Goal: Task Accomplishment & Management: Manage account settings

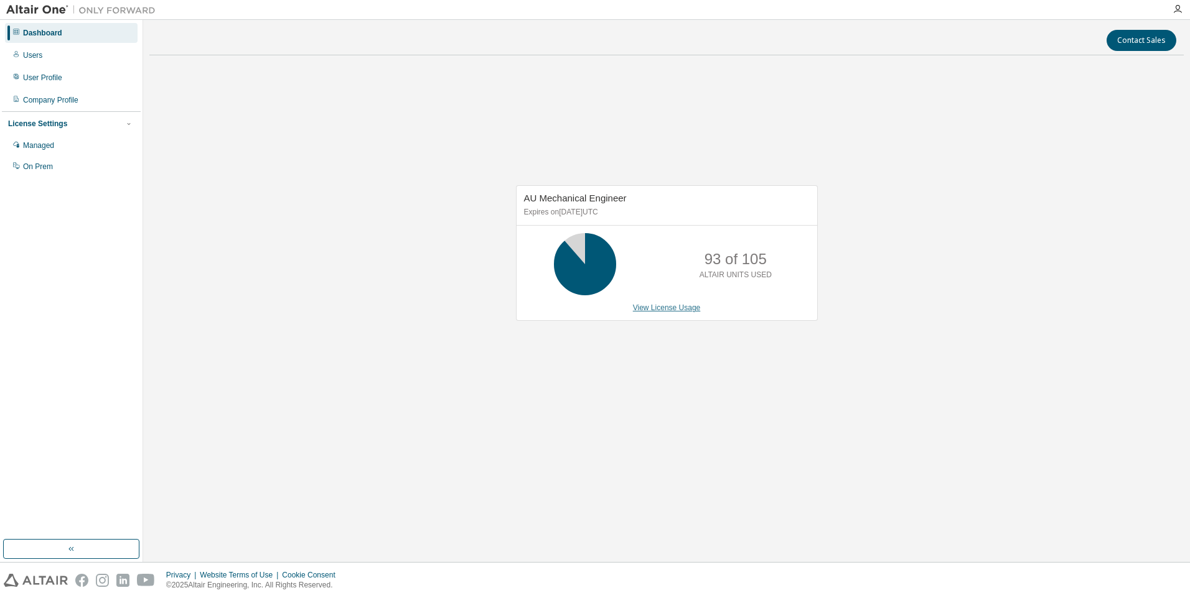
click at [681, 310] on link "View License Usage" at bounding box center [667, 308] width 68 height 9
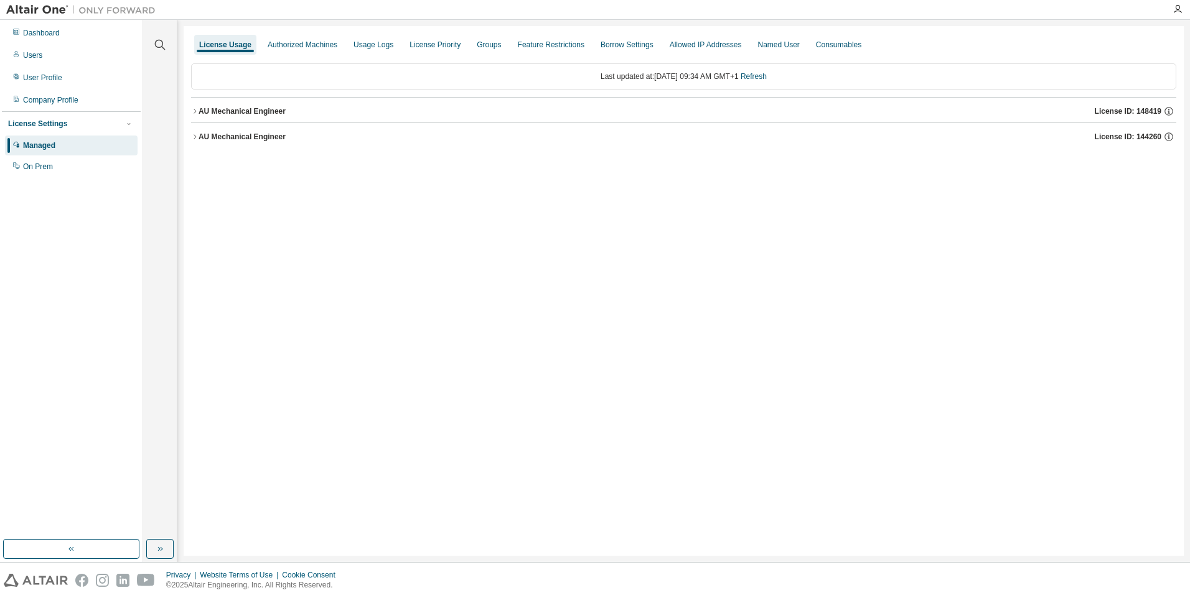
click at [244, 110] on div "AU Mechanical Engineer" at bounding box center [241, 111] width 87 height 10
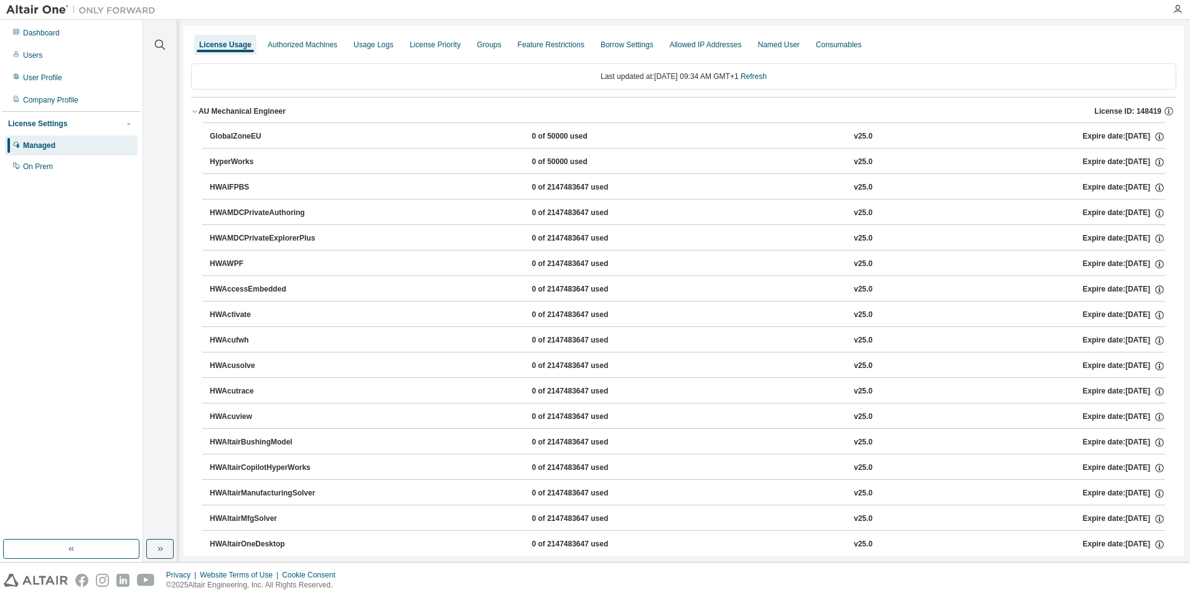
click at [244, 110] on div "AU Mechanical Engineer" at bounding box center [241, 111] width 87 height 10
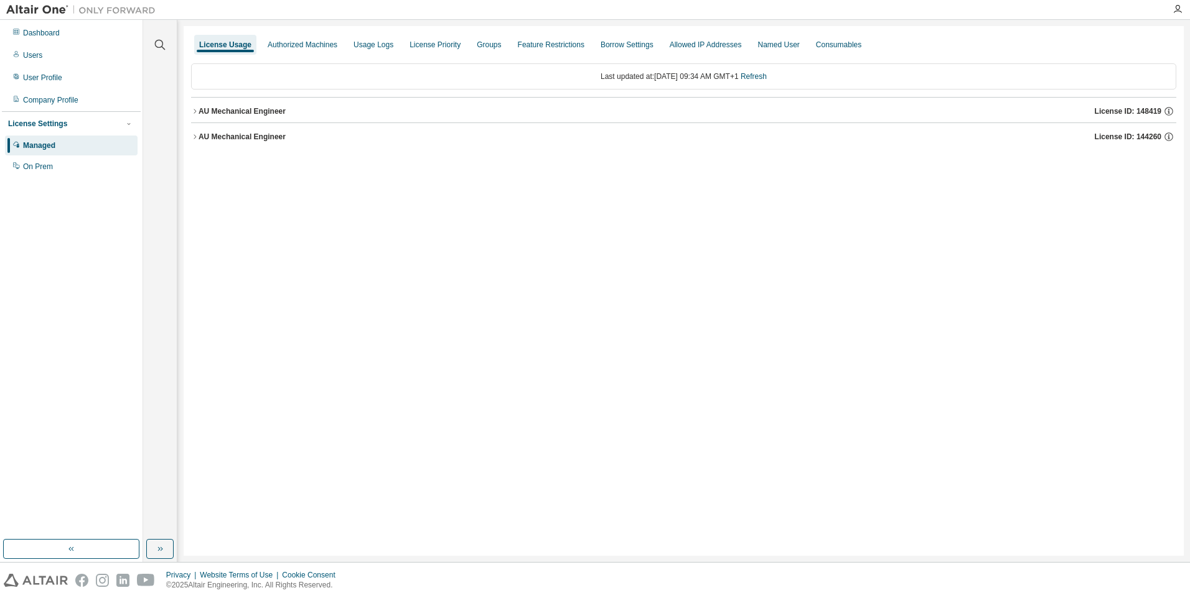
click at [258, 141] on div "AU Mechanical Engineer" at bounding box center [241, 137] width 87 height 10
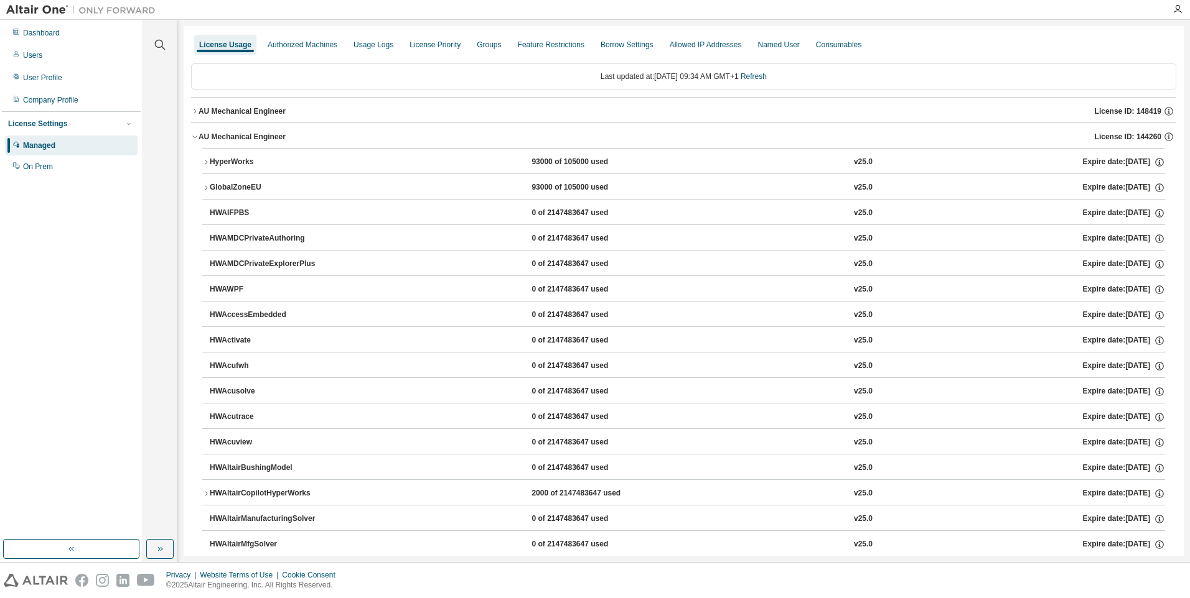
click at [258, 141] on div "AU Mechanical Engineer" at bounding box center [241, 137] width 87 height 10
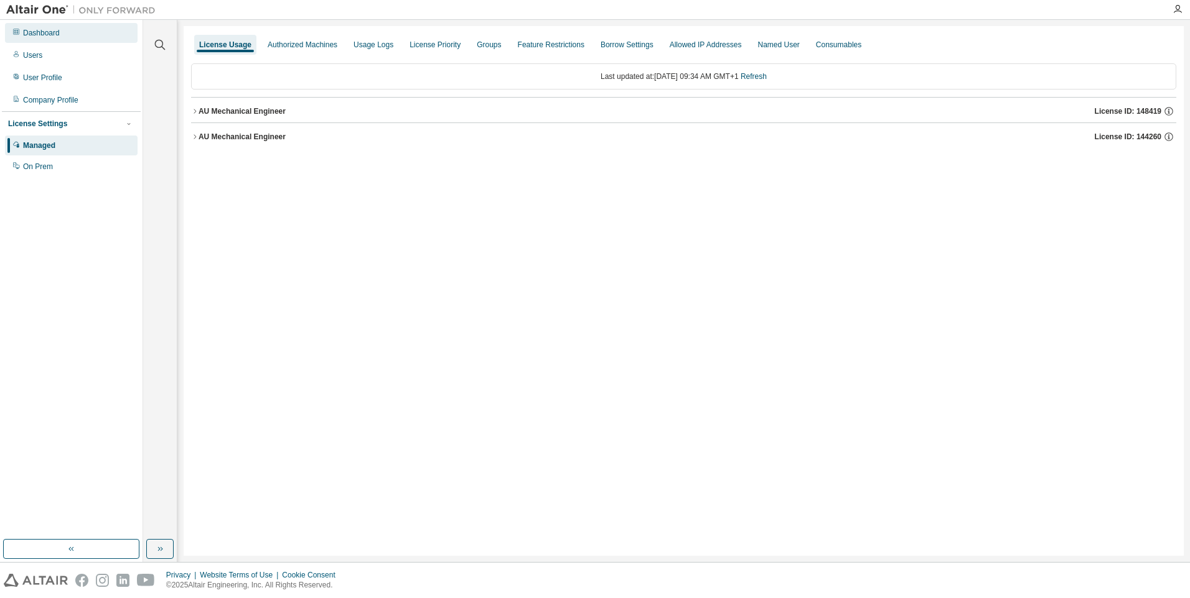
click at [44, 34] on div "Dashboard" at bounding box center [41, 33] width 37 height 10
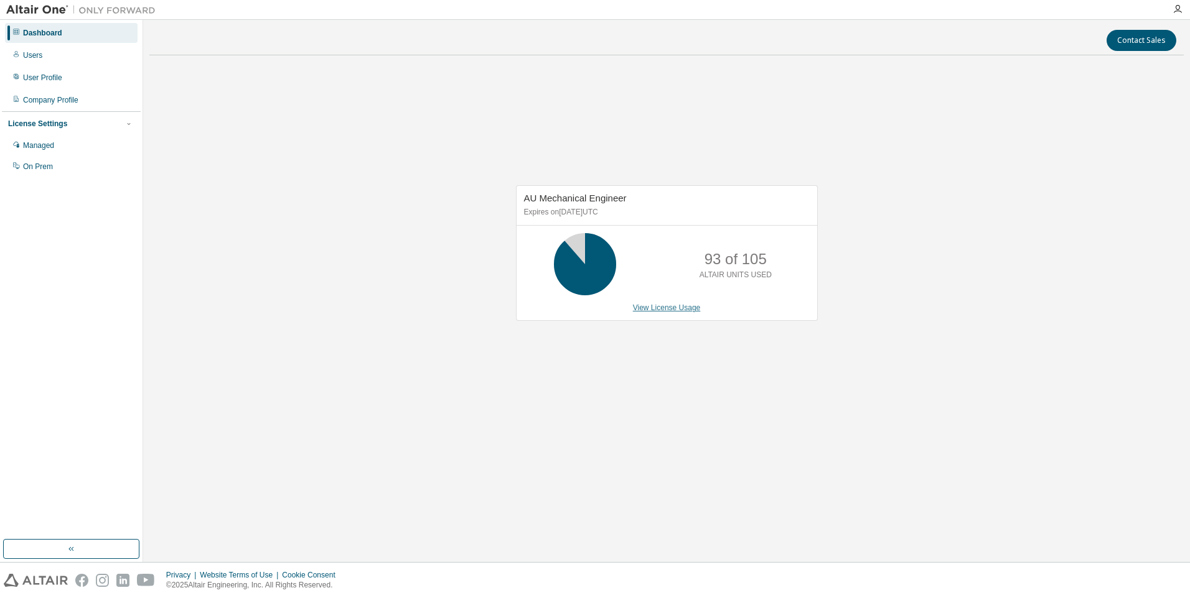
click at [675, 311] on link "View License Usage" at bounding box center [667, 308] width 68 height 9
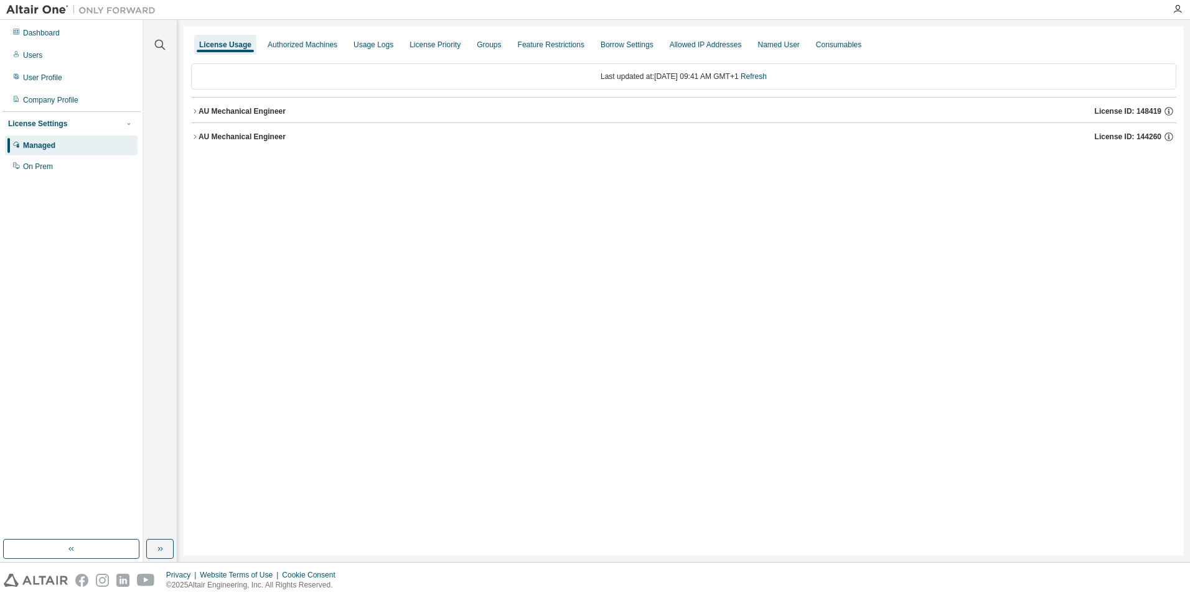
click at [251, 111] on div "AU Mechanical Engineer" at bounding box center [241, 111] width 87 height 10
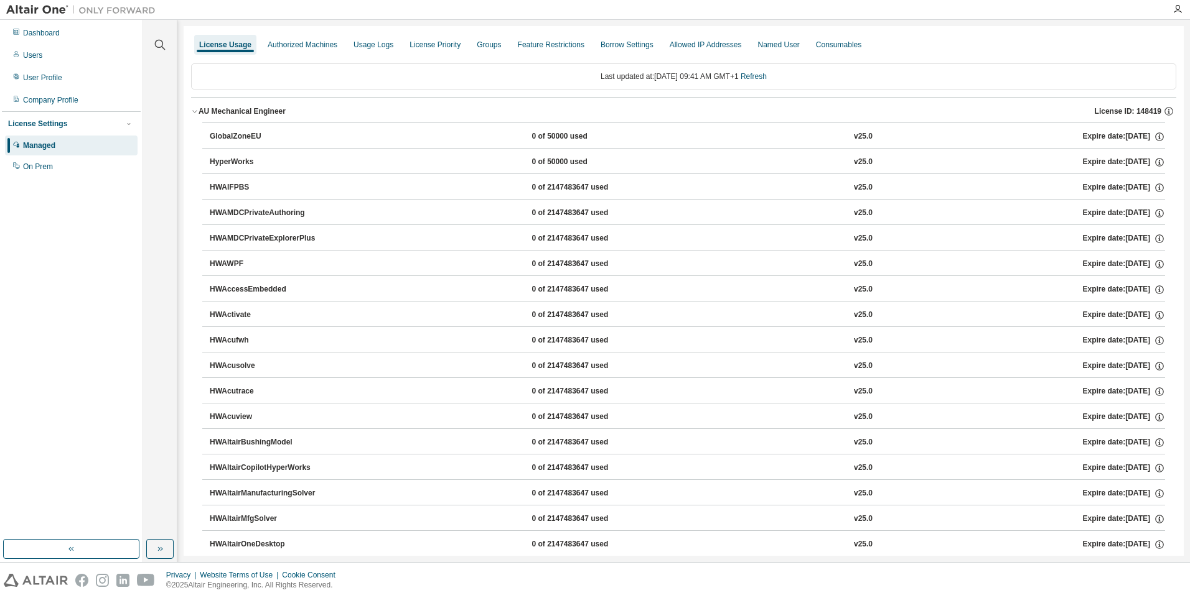
click at [251, 111] on div "AU Mechanical Engineer" at bounding box center [241, 111] width 87 height 10
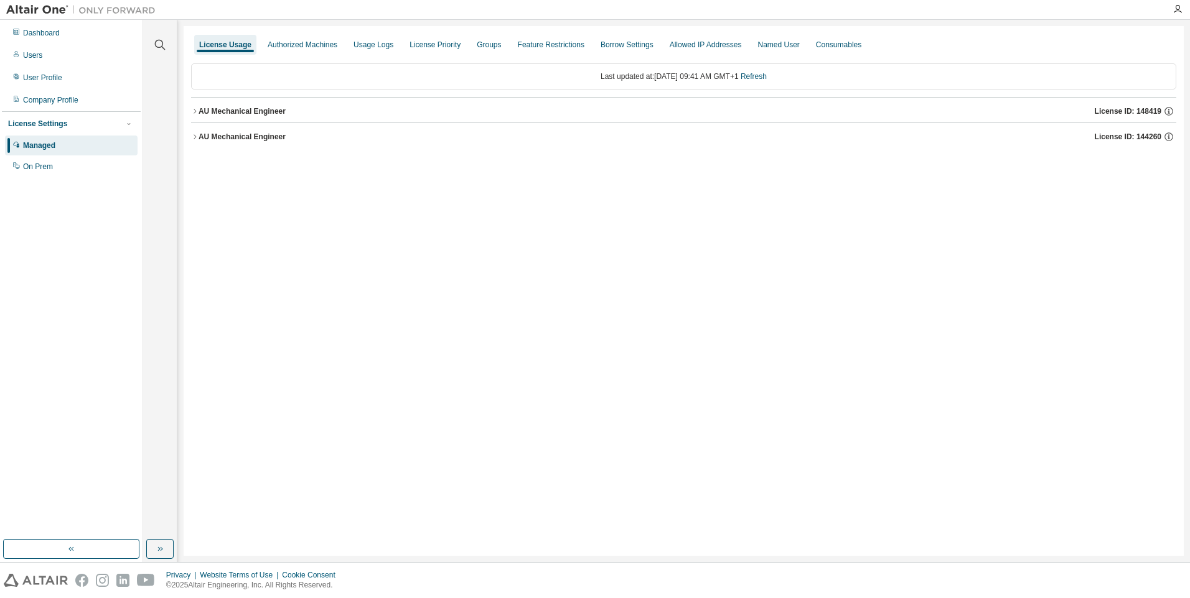
click at [253, 144] on button "AU Mechanical Engineer License ID: 144260" at bounding box center [683, 136] width 985 height 27
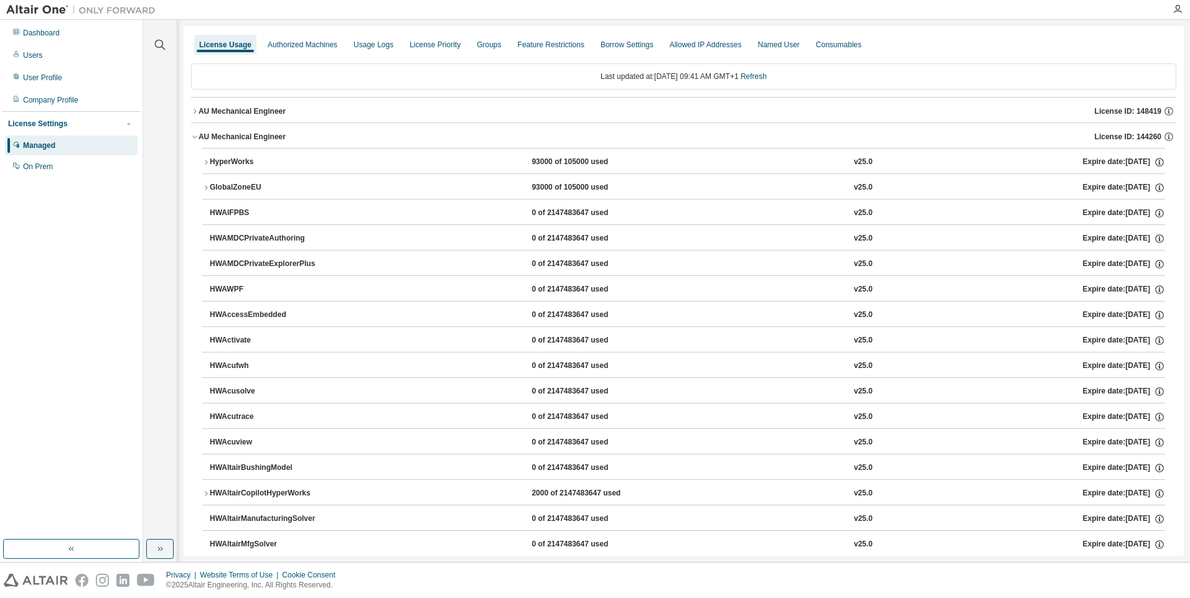
click at [231, 161] on div "HyperWorks" at bounding box center [266, 162] width 112 height 11
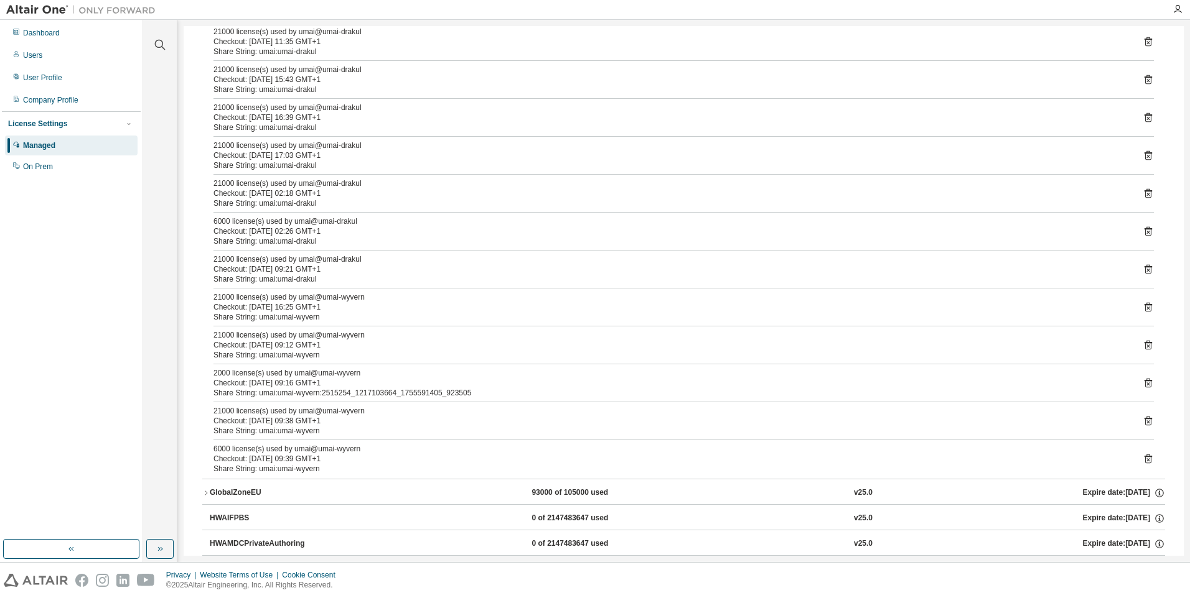
scroll to position [684, 0]
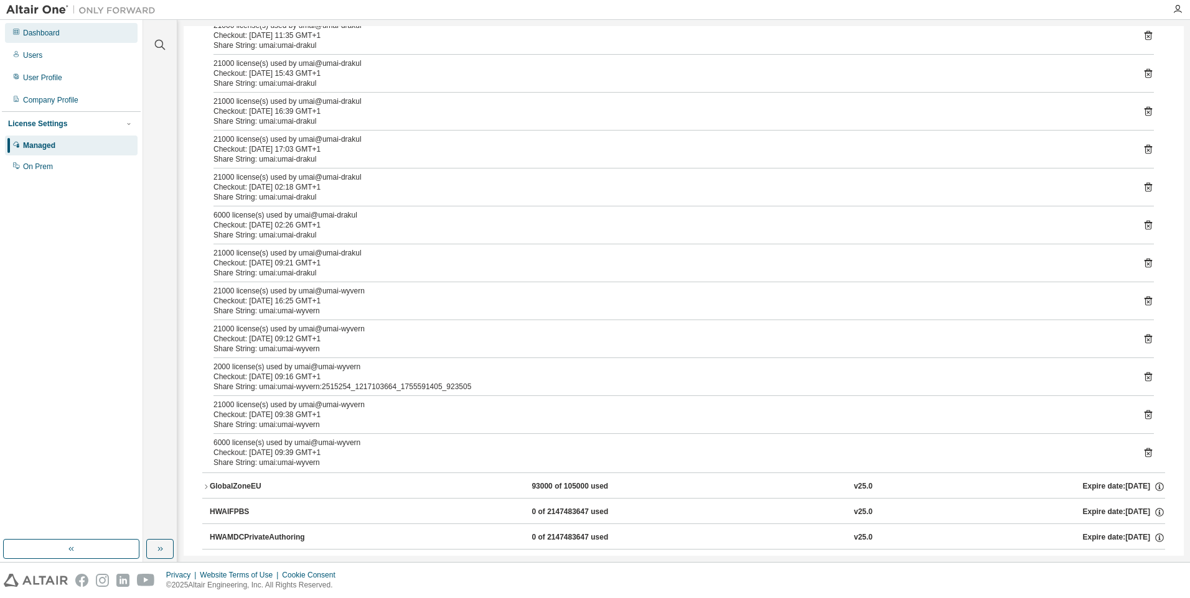
click at [35, 27] on div "Dashboard" at bounding box center [71, 33] width 133 height 20
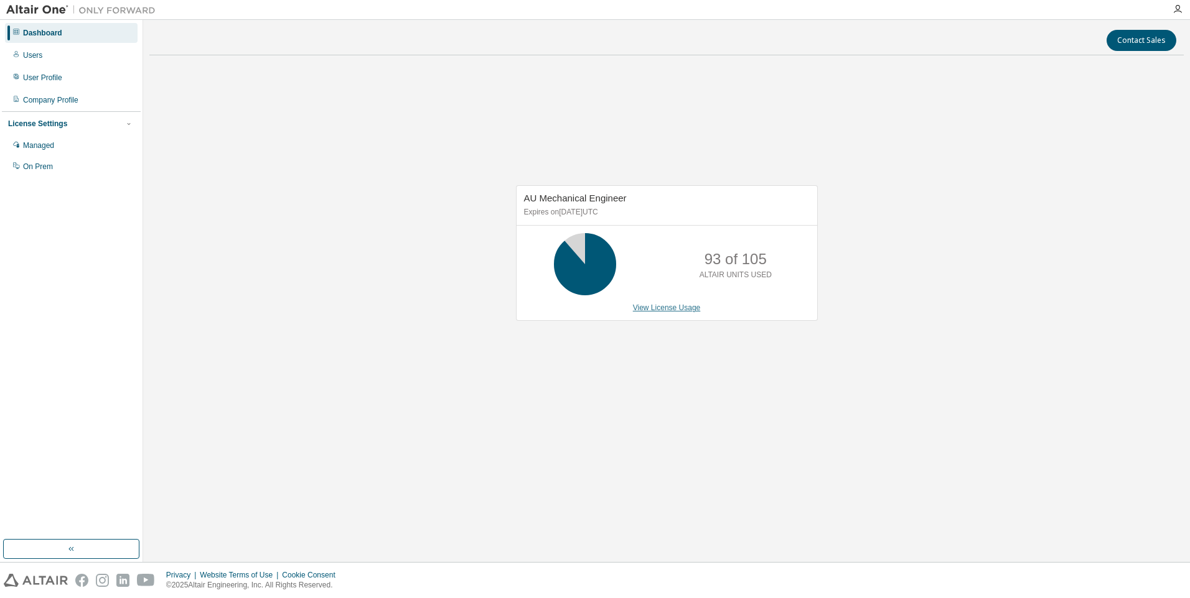
click at [676, 310] on link "View License Usage" at bounding box center [667, 308] width 68 height 9
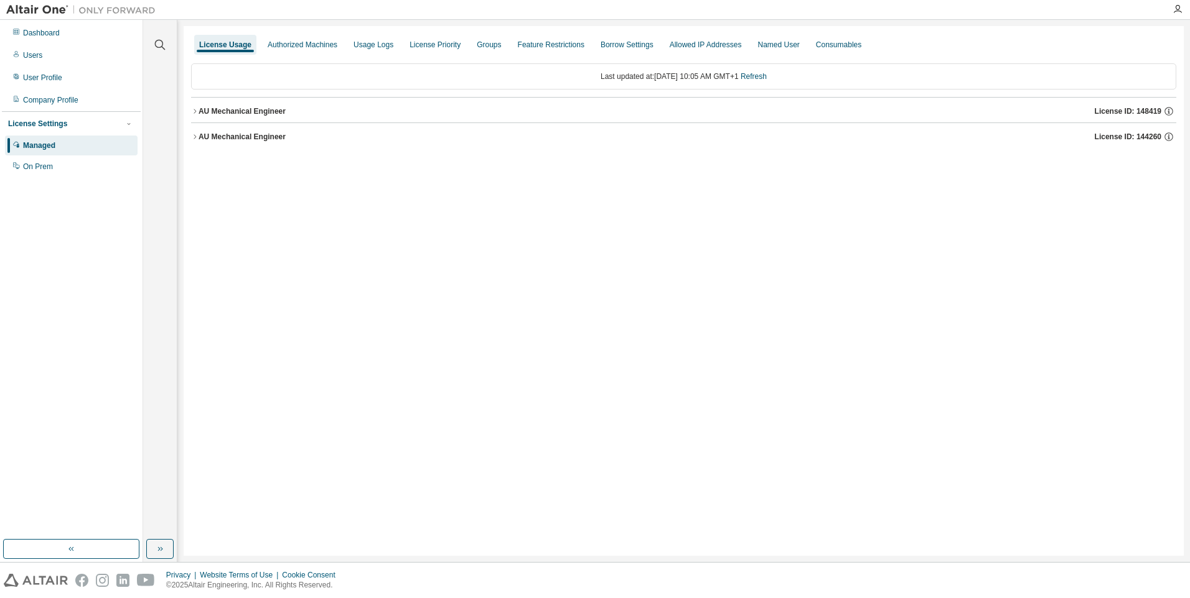
click at [268, 109] on div "AU Mechanical Engineer" at bounding box center [241, 111] width 87 height 10
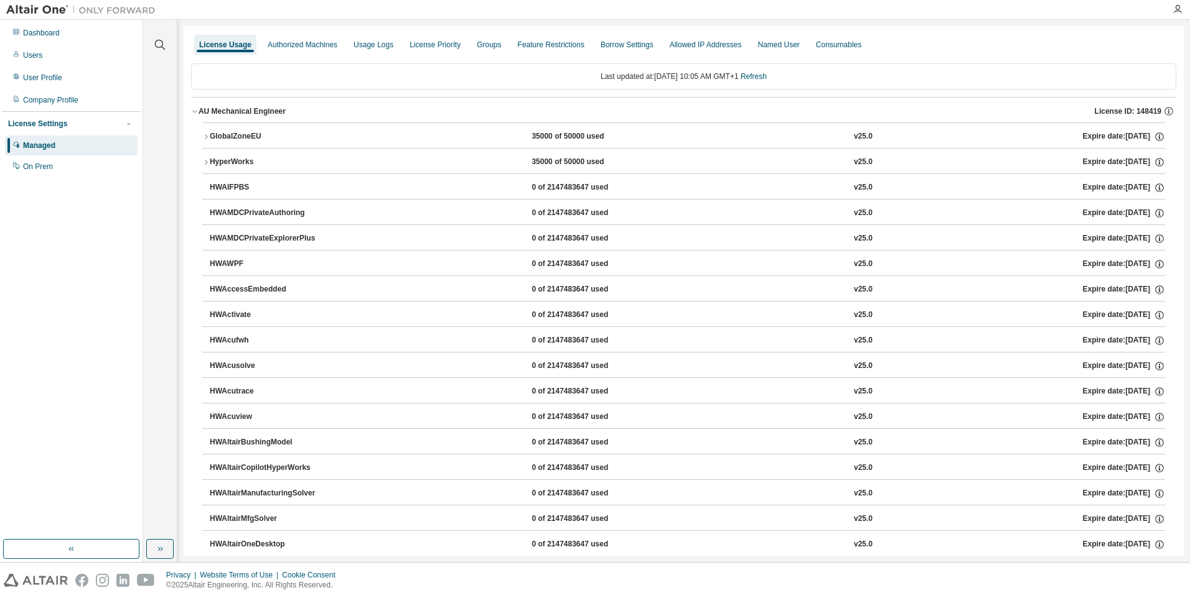
click at [268, 109] on div "AU Mechanical Engineer" at bounding box center [241, 111] width 87 height 10
